Goal: Find specific page/section: Find specific page/section

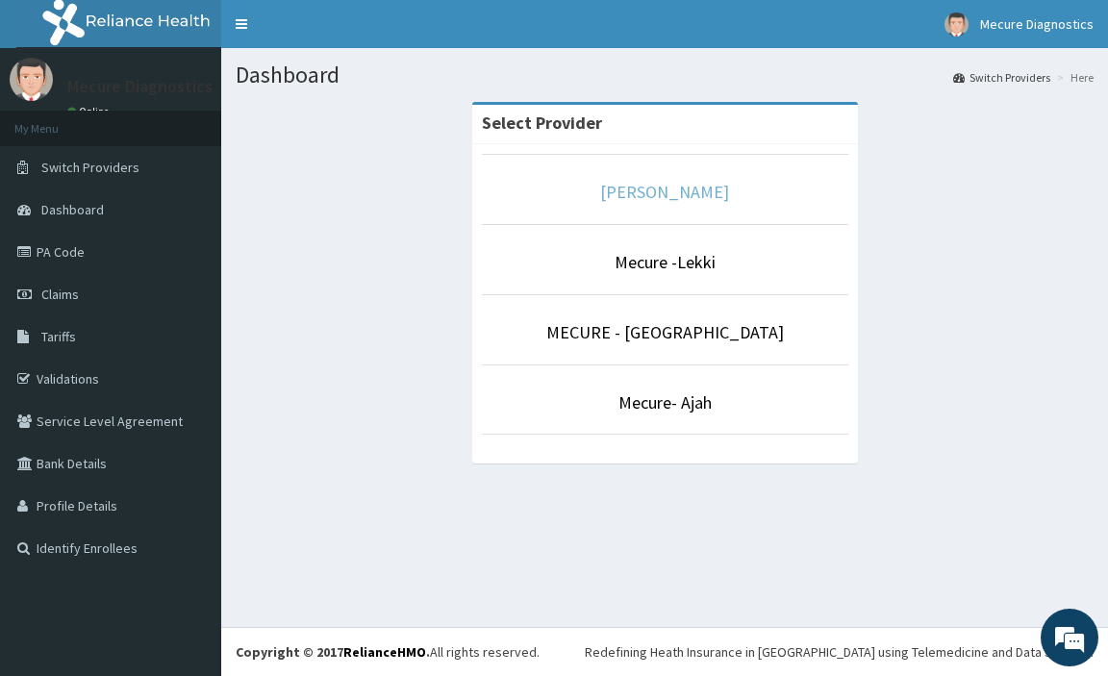
click at [646, 192] on link "[PERSON_NAME]" at bounding box center [664, 192] width 129 height 22
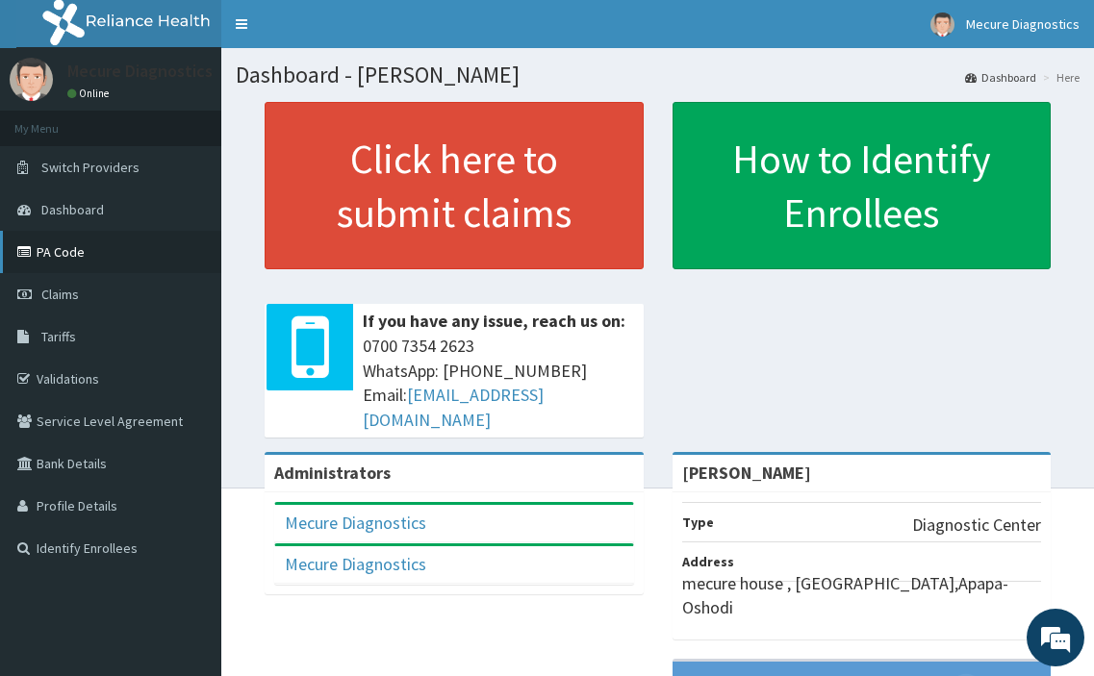
click at [80, 253] on link "PA Code" at bounding box center [110, 252] width 221 height 42
